Goal: Task Accomplishment & Management: Manage account settings

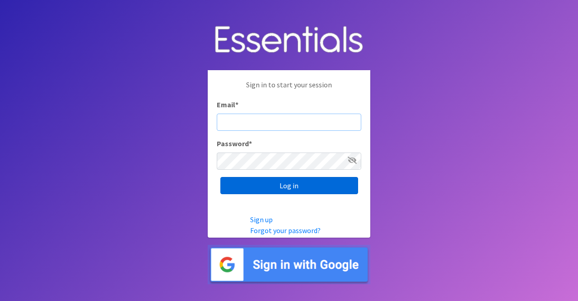
type input "nicole@momshelpingmoms.org"
click at [291, 185] on input "Log in" at bounding box center [290, 185] width 138 height 17
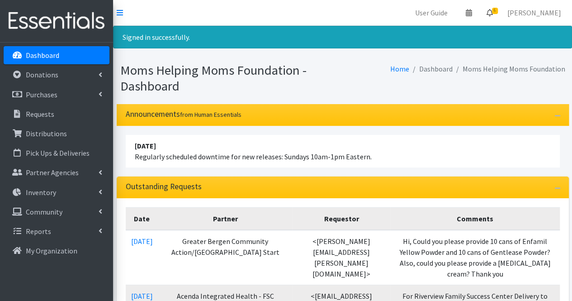
click at [493, 12] on icon at bounding box center [489, 12] width 6 height 7
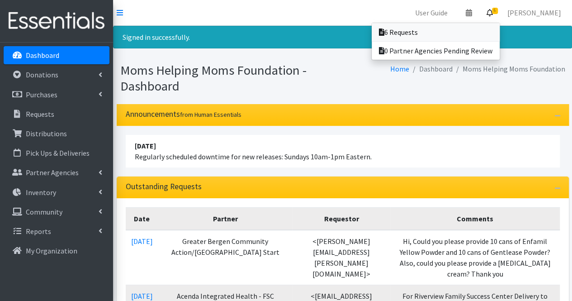
click at [488, 33] on link "6 Requests" at bounding box center [435, 32] width 128 height 18
